Goal: Obtain resource: Obtain resource

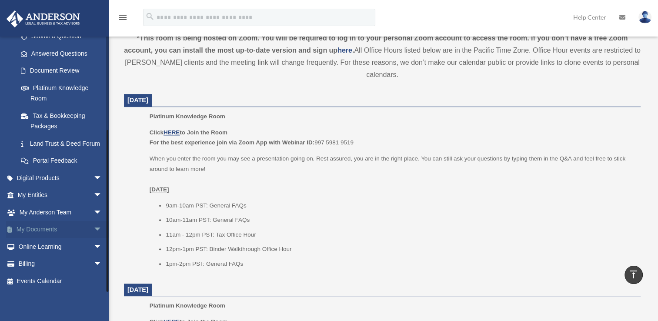
scroll to position [305, 0]
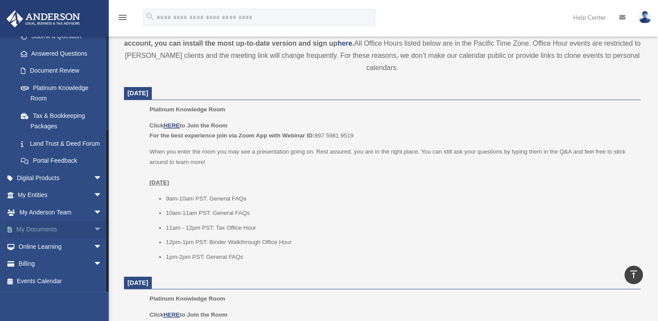
click at [94, 229] on span "arrow_drop_down" at bounding box center [102, 230] width 17 height 18
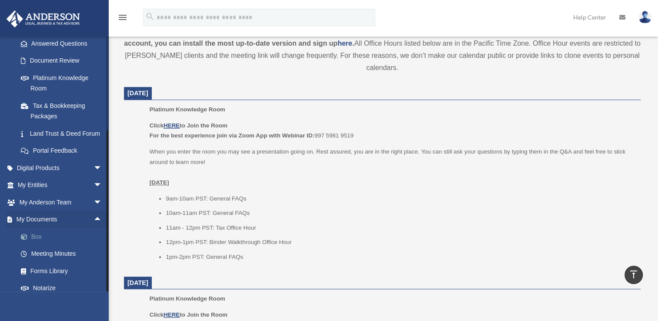
click at [37, 244] on link "Box" at bounding box center [63, 236] width 103 height 17
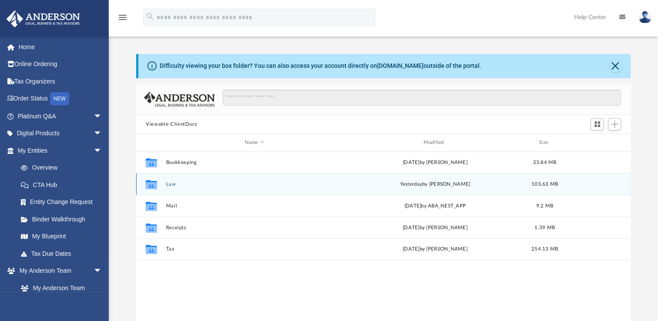
scroll to position [191, 487]
click at [174, 183] on button "Law" at bounding box center [254, 184] width 177 height 6
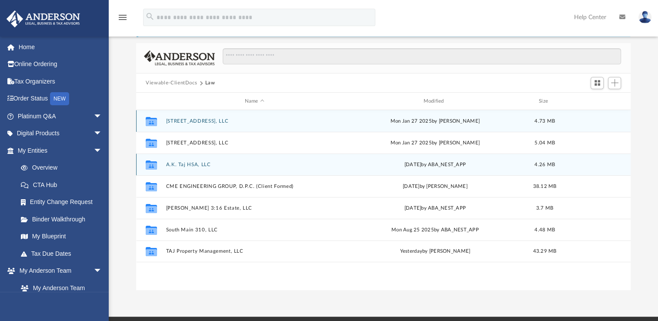
scroll to position [44, 0]
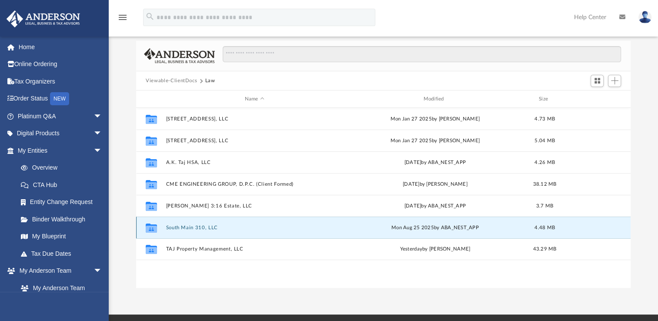
click at [191, 228] on button "South Main 310, LLC" at bounding box center [254, 228] width 177 height 6
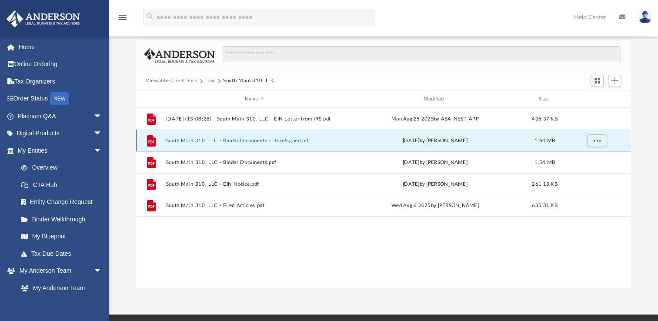
click at [242, 140] on button "South Main 310, LLC - Binder Documents - DocuSigned.pdf" at bounding box center [254, 141] width 177 height 6
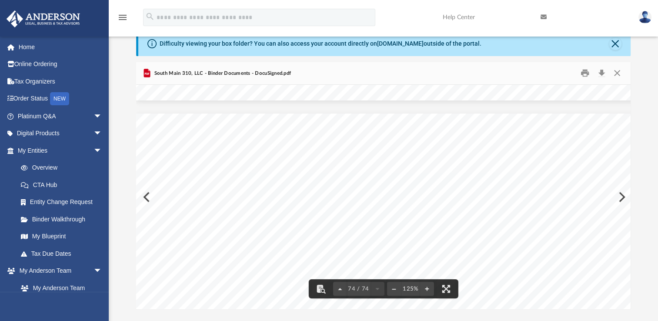
scroll to position [9, 0]
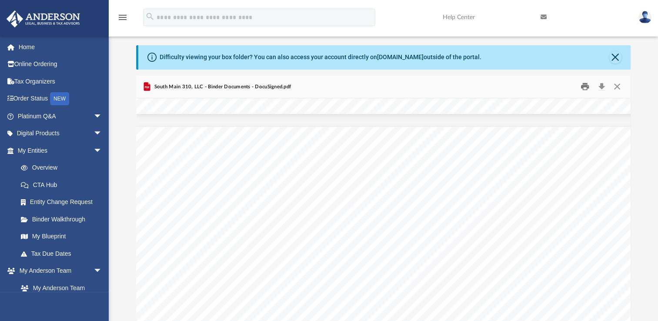
click at [584, 86] on button "Print" at bounding box center [584, 86] width 17 height 13
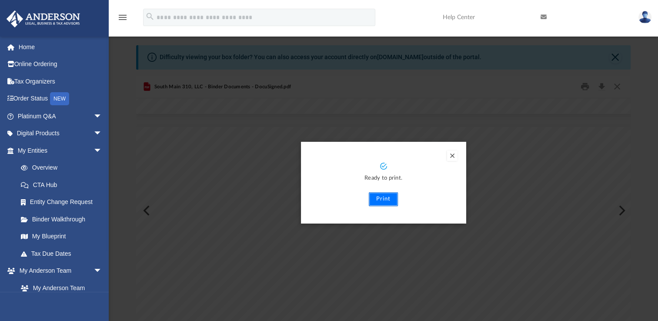
click at [388, 201] on button "Print" at bounding box center [383, 199] width 29 height 14
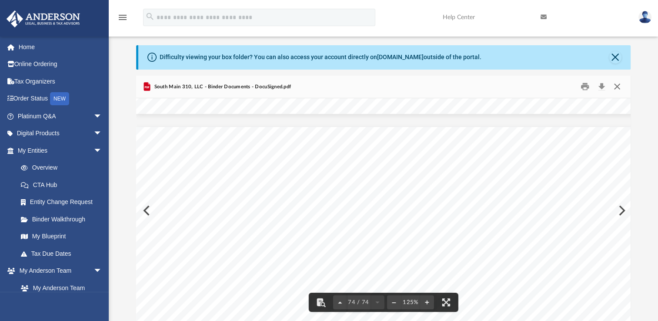
click at [616, 88] on button "Close" at bounding box center [617, 86] width 16 height 13
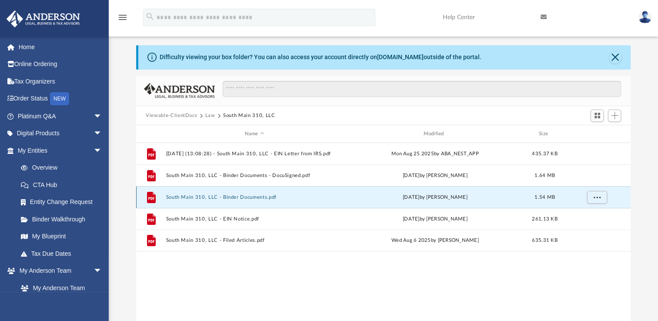
click at [256, 198] on button "South Main 310, LLC - Binder Documents.pdf" at bounding box center [254, 197] width 177 height 6
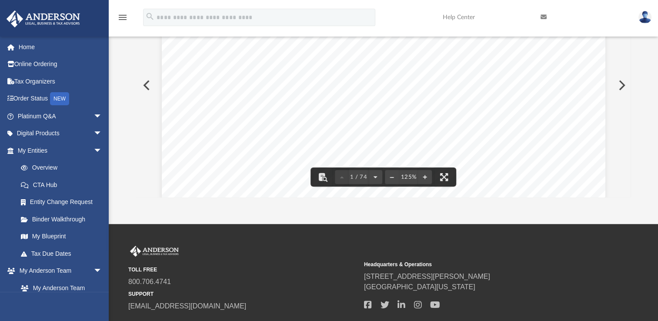
scroll to position [174, 0]
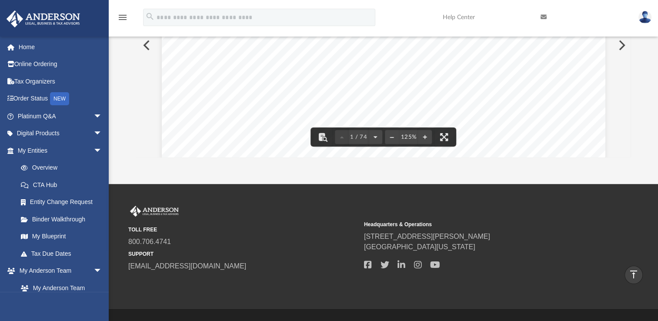
click at [546, 112] on div "Anas Anasthas 8601 Lyons Landing Road Cicero , New York 13039 Re: South Main 31…" at bounding box center [384, 227] width 444 height 574
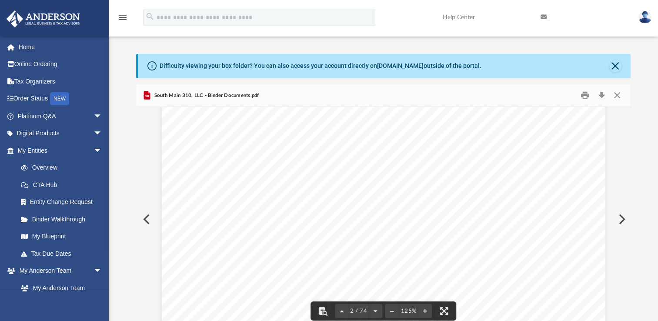
scroll to position [870, 0]
click at [617, 94] on button "Close" at bounding box center [617, 95] width 16 height 13
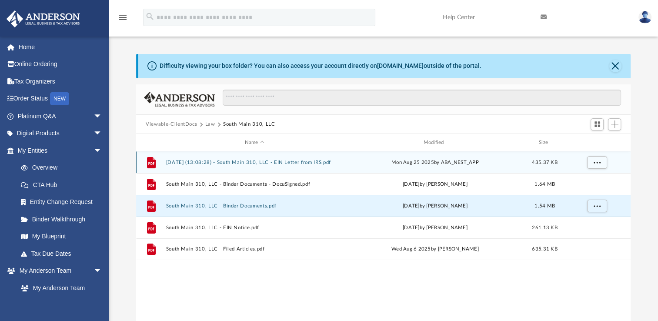
click at [233, 161] on button "2025.08.25 (13:08:28) - South Main 310, LLC - EIN Letter from IRS.pdf" at bounding box center [254, 163] width 177 height 6
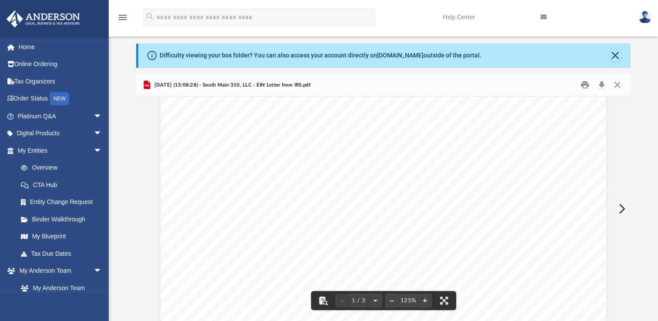
scroll to position [87, 0]
click at [586, 84] on button "Print" at bounding box center [584, 84] width 17 height 13
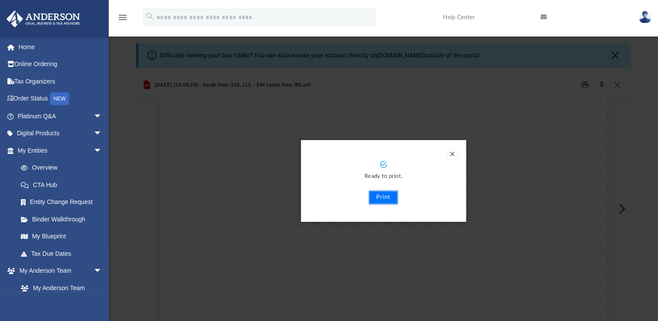
click at [388, 197] on button "Print" at bounding box center [383, 198] width 29 height 14
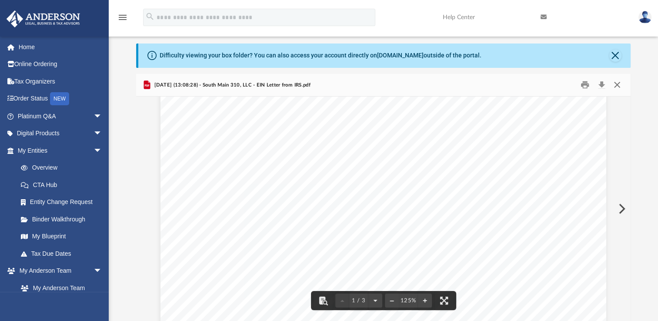
click at [616, 86] on button "Close" at bounding box center [617, 84] width 16 height 13
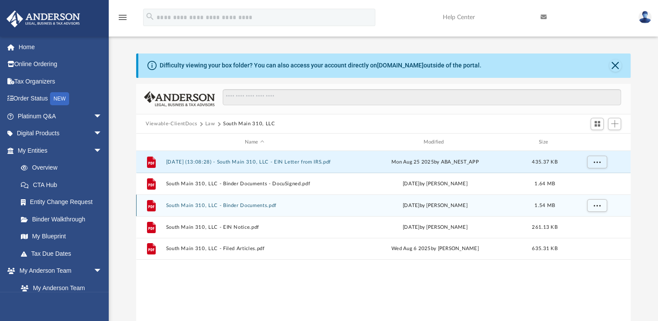
scroll to position [0, 0]
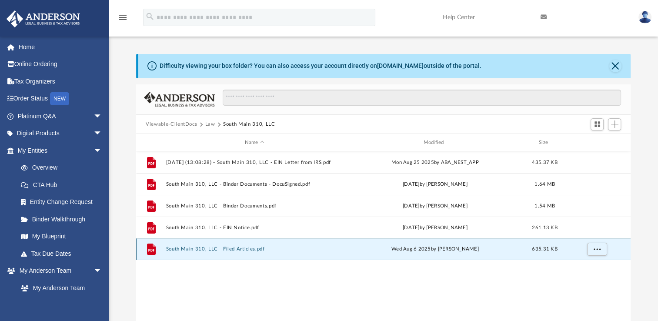
click at [238, 250] on button "South Main 310, LLC - Filed Articles.pdf" at bounding box center [254, 249] width 177 height 6
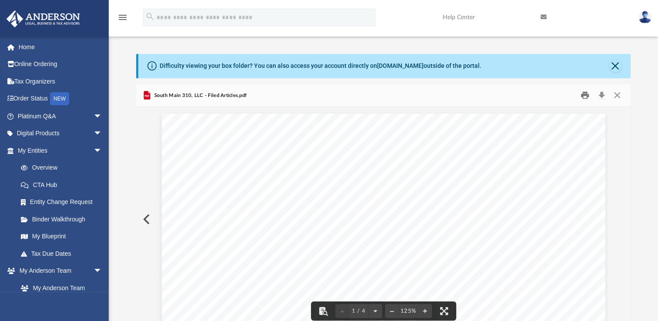
click at [585, 96] on button "Print" at bounding box center [584, 95] width 17 height 13
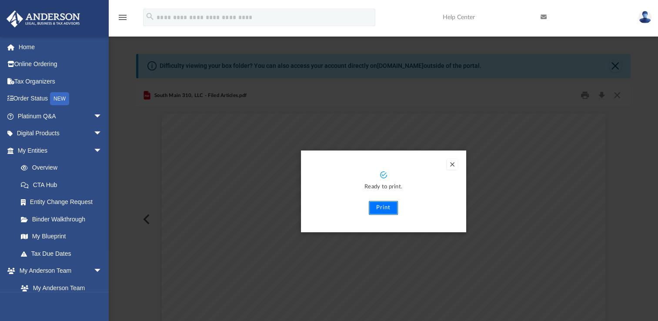
click at [386, 208] on button "Print" at bounding box center [383, 208] width 29 height 14
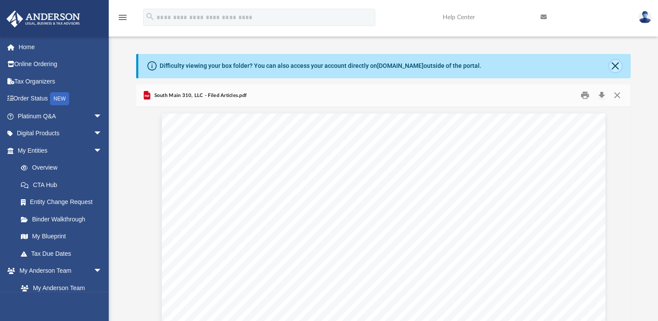
click at [614, 65] on button "Close" at bounding box center [616, 66] width 12 height 12
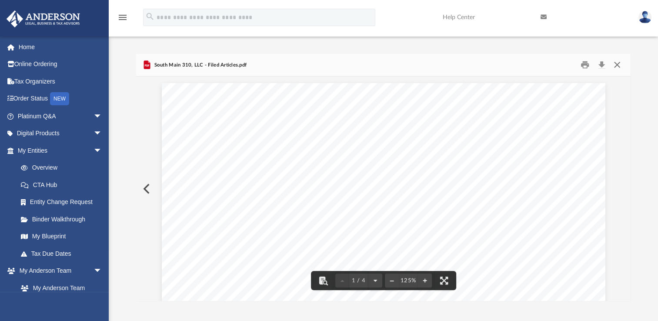
click at [618, 67] on button "Close" at bounding box center [617, 64] width 16 height 13
